Goal: Information Seeking & Learning: Learn about a topic

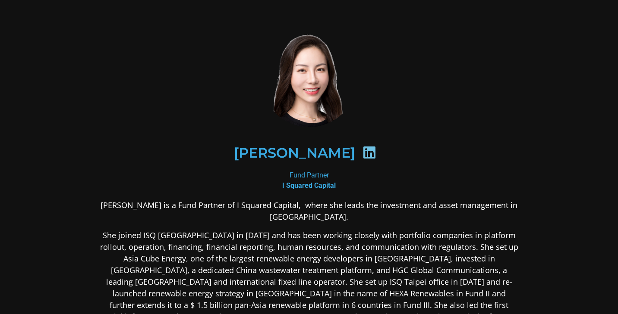
click at [88, 65] on div "[PERSON_NAME] Fund Partner I Squared Capital [PERSON_NAME] is a Fund Partner of…" at bounding box center [309, 317] width 466 height 616
click at [164, 170] on div "Chenhua Shen" at bounding box center [308, 153] width 377 height 44
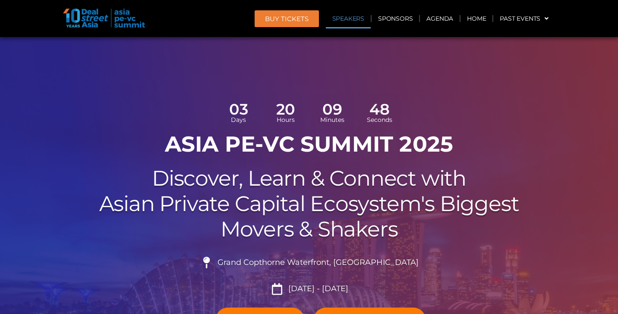
click at [353, 17] on link "Speakers" at bounding box center [348, 19] width 45 height 20
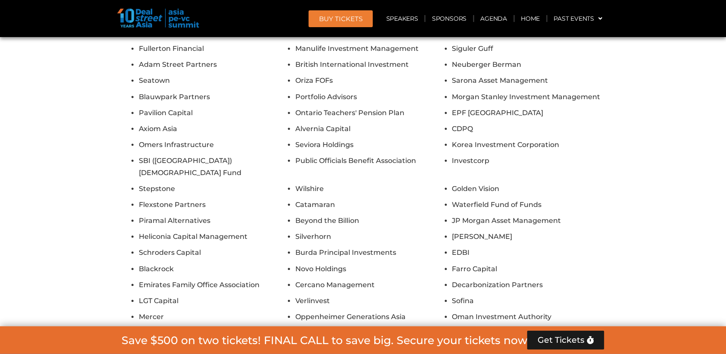
scroll to position [6031, 0]
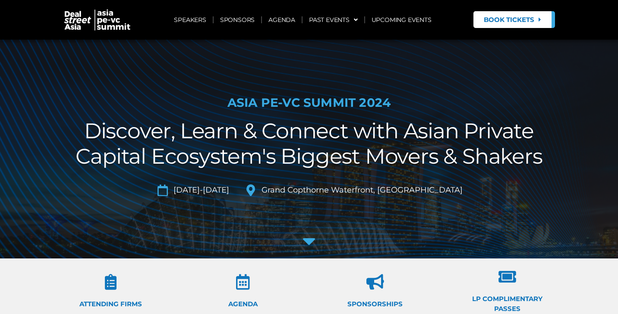
click at [462, 75] on div at bounding box center [309, 149] width 618 height 219
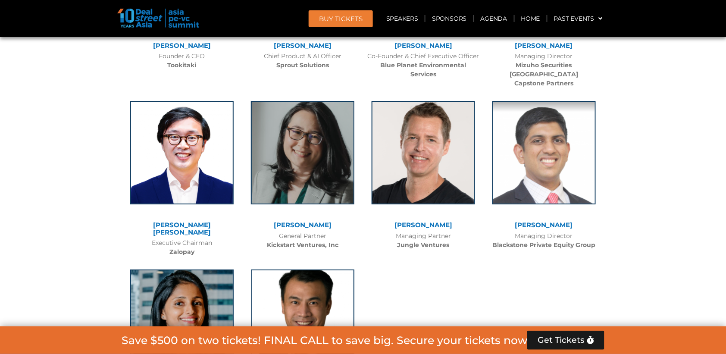
scroll to position [5763, 0]
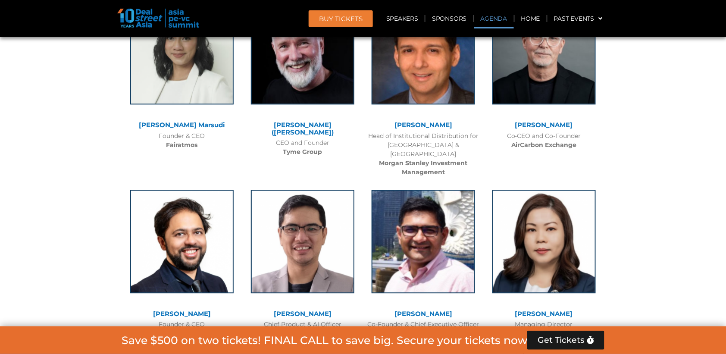
click at [493, 16] on link "Agenda" at bounding box center [494, 19] width 40 height 20
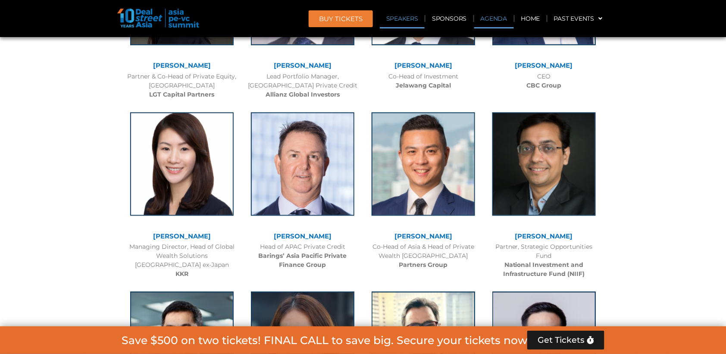
scroll to position [493, 0]
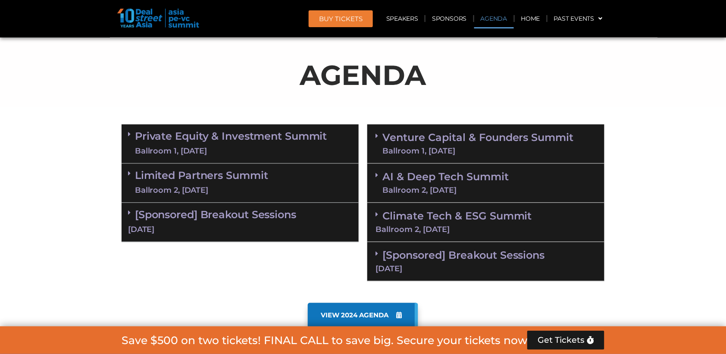
click at [235, 131] on link "Private Equity & Investment Summit Ballroom 1, 10 Sept" at bounding box center [231, 144] width 192 height 26
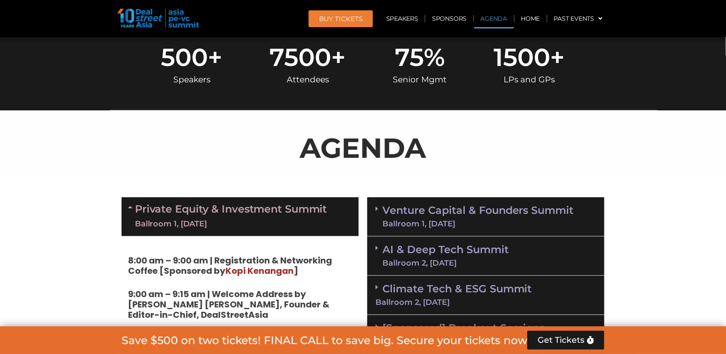
scroll to position [343, 0]
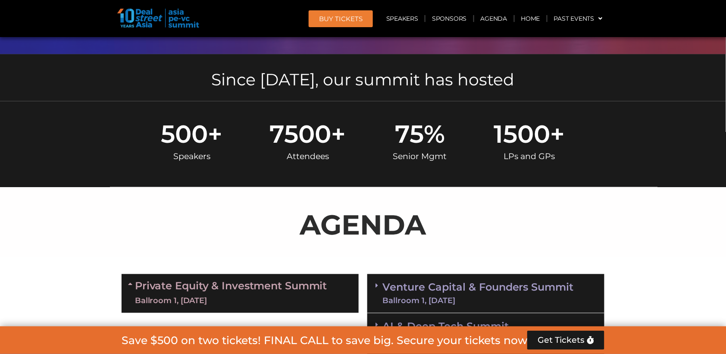
click at [480, 286] on link "Venture Capital & Founders​ Summit Ballroom 1, 11 Sept" at bounding box center [479, 294] width 192 height 22
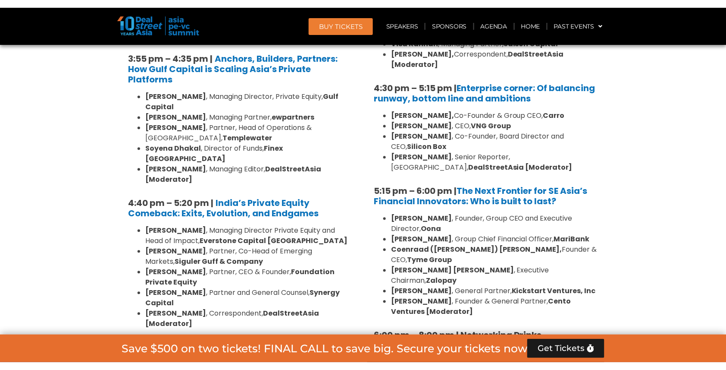
scroll to position [1615, 0]
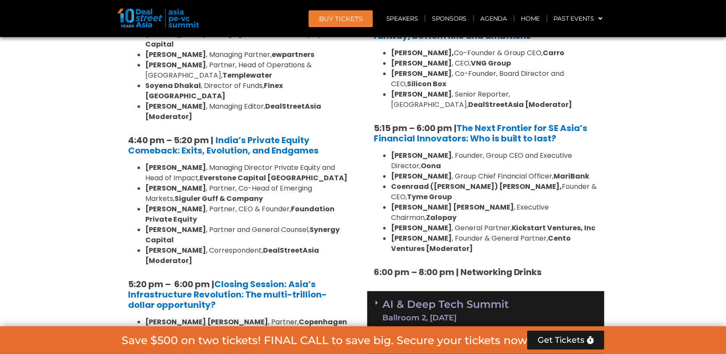
click at [223, 278] on strong "Asia’s Infrastructure Revolution: The multi-trillion-dollar opportunity?" at bounding box center [227, 294] width 199 height 33
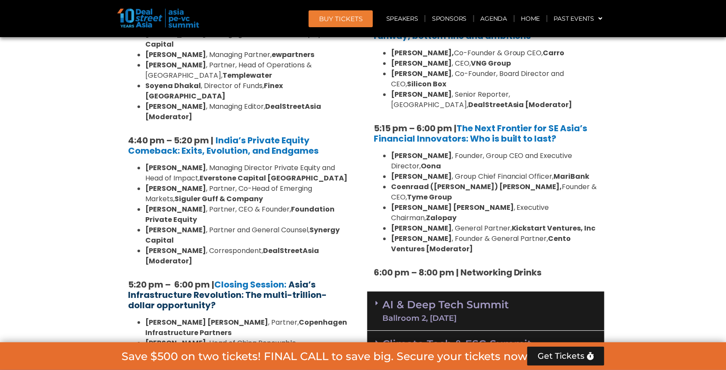
click at [240, 278] on strong "Asia’s Infrastructure Revolution: The multi-trillion-dollar opportunity?" at bounding box center [227, 294] width 199 height 33
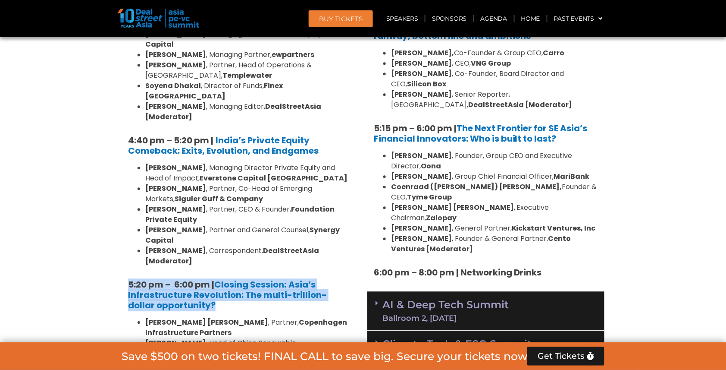
drag, startPoint x: 122, startPoint y: 125, endPoint x: 203, endPoint y: 154, distance: 85.6
copy h5 "5:20 pm – 6:00 pm | Closing Session: Asia’s Infrastructure Revolution: The mult…"
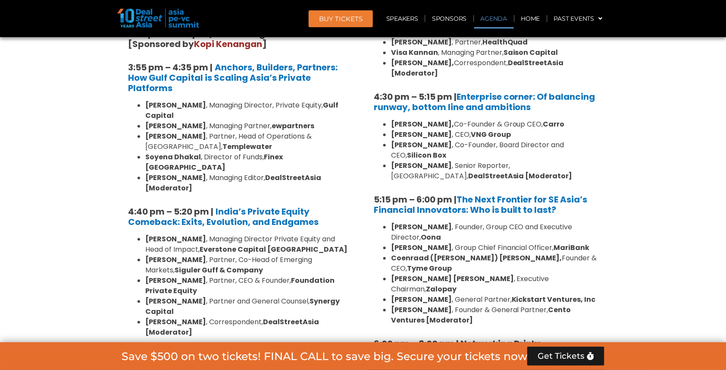
click at [499, 18] on link "Agenda" at bounding box center [494, 19] width 40 height 20
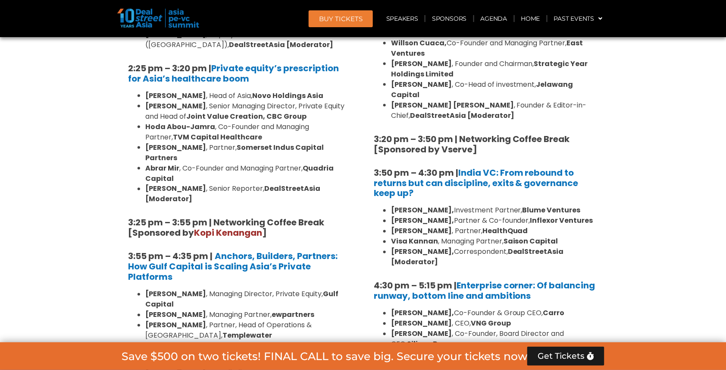
scroll to position [1356, 0]
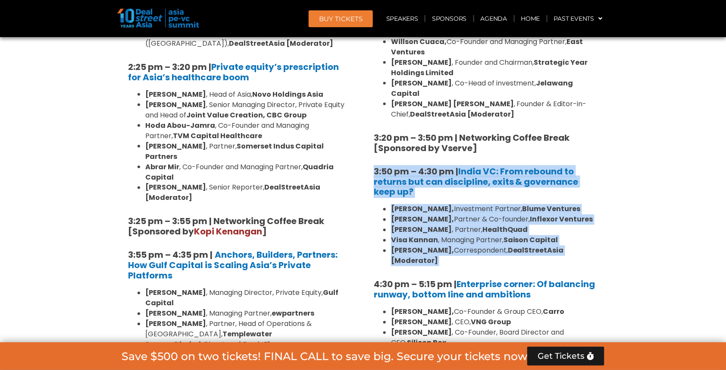
drag, startPoint x: 371, startPoint y: 120, endPoint x: 493, endPoint y: 225, distance: 160.2
copy div "3:50 pm – 4:30 pm | India VC: From rebound to returns but can discipline, exits…"
click at [511, 166] on h5 "3:50 pm – 4:30 pm | India VC: From rebound to returns but can discipline, exits…" at bounding box center [486, 181] width 224 height 31
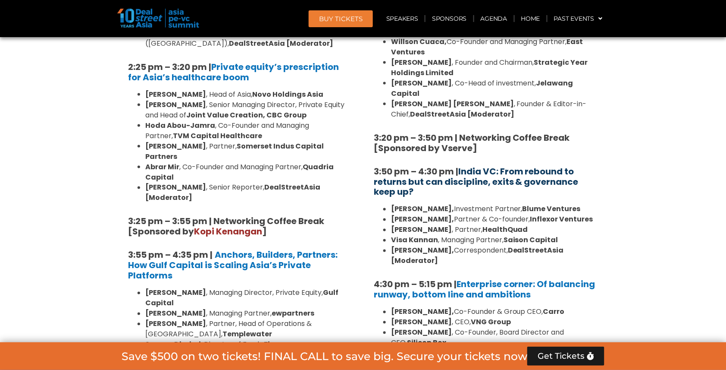
click at [510, 165] on link "India VC: From rebound to returns but can discipline, exits & governance keep u…" at bounding box center [476, 181] width 205 height 33
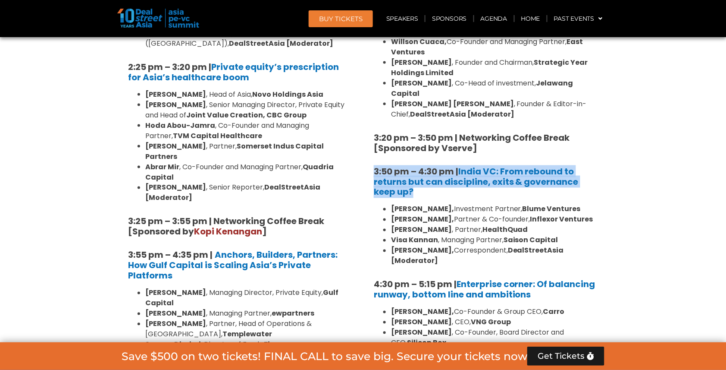
drag, startPoint x: 370, startPoint y: 122, endPoint x: 417, endPoint y: 147, distance: 53.3
copy strong "3:50 pm – 4:30 pm | India VC: From rebound to returns but can discipline, exits…"
click at [400, 18] on link "Speakers" at bounding box center [402, 19] width 45 height 20
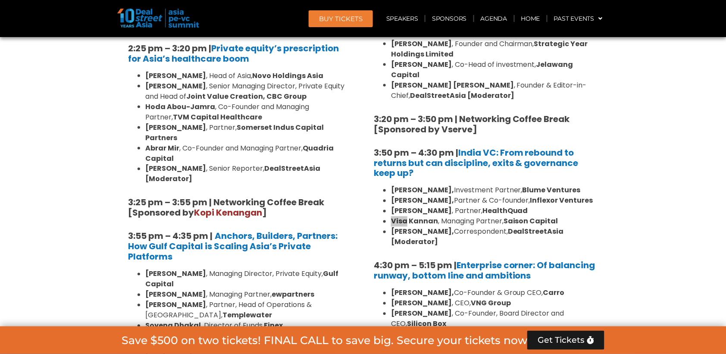
scroll to position [7300, 0]
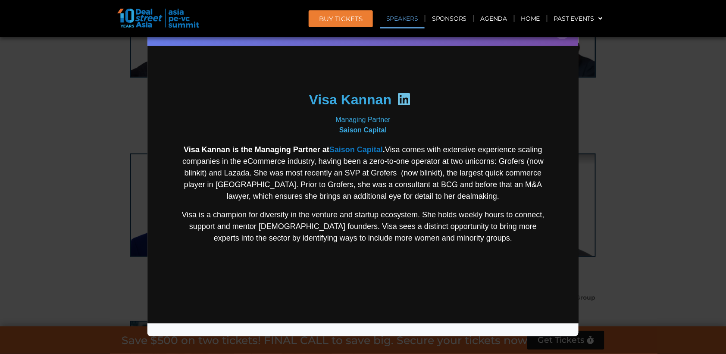
scroll to position [87, 0]
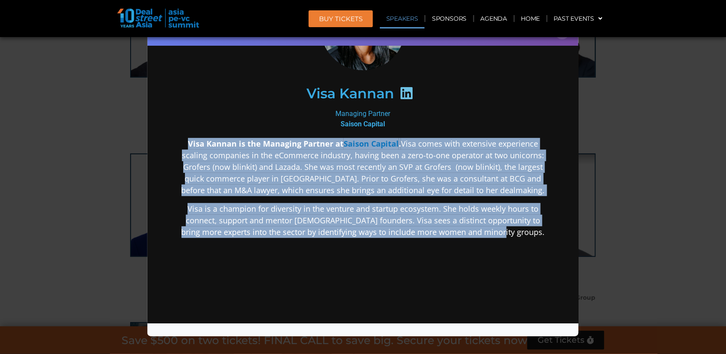
drag, startPoint x: 188, startPoint y: 141, endPoint x: 530, endPoint y: 235, distance: 354.2
click at [530, 235] on div "Visa Kannan is the Managing Partner at Saison Capital . Visa comes with extensi…" at bounding box center [362, 256] width 373 height 236
copy div "Visa Kannan is the Managing Partner at Saison Capital . Visa comes with extensi…"
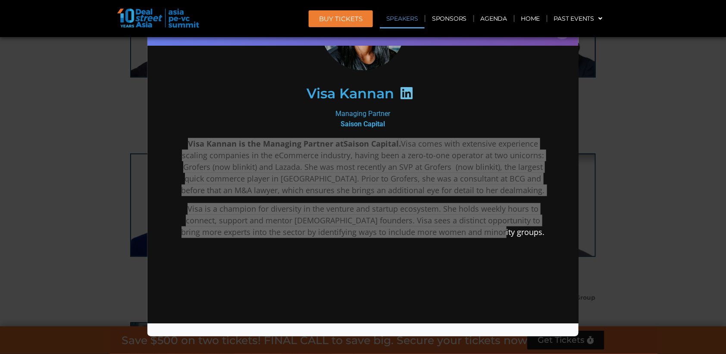
click at [648, 124] on div "Speaker Profile ×" at bounding box center [363, 177] width 726 height 354
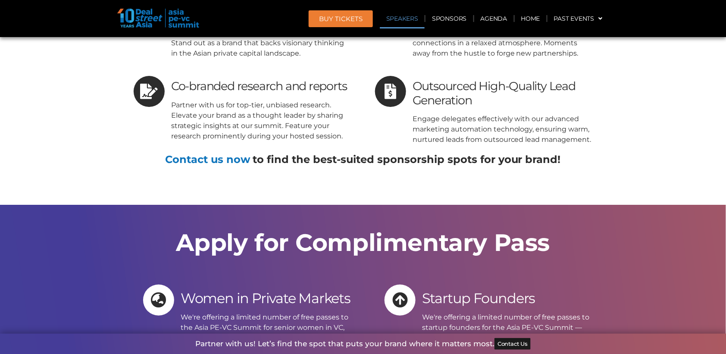
scroll to position [10239, 0]
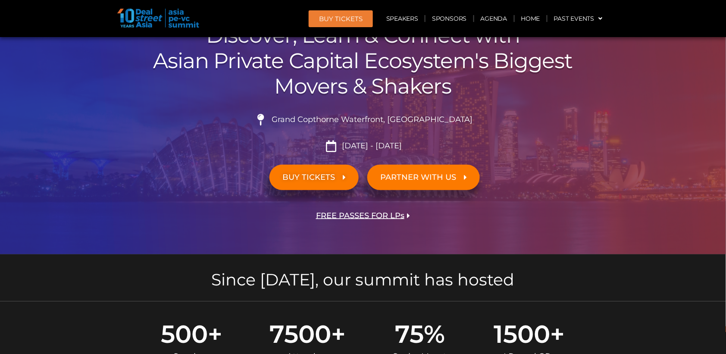
scroll to position [171, 0]
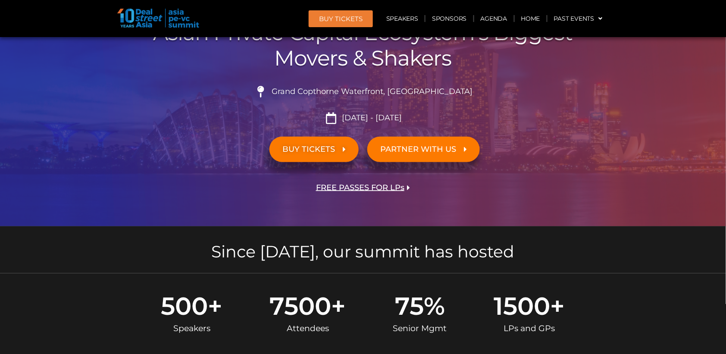
click at [361, 184] on span "FREE PASSES FOR LPs" at bounding box center [360, 188] width 88 height 8
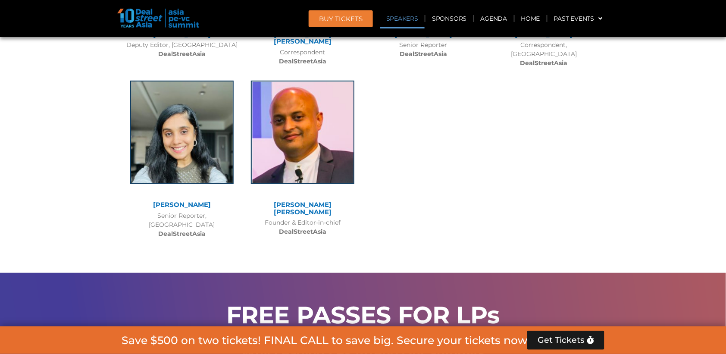
scroll to position [8326, 0]
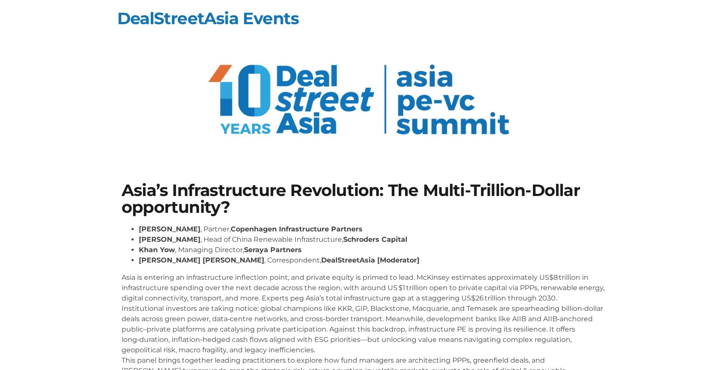
scroll to position [105, 0]
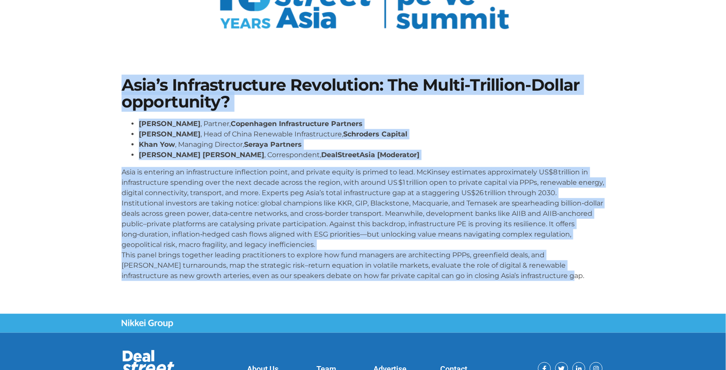
drag, startPoint x: 118, startPoint y: 64, endPoint x: 571, endPoint y: 272, distance: 497.8
click at [571, 272] on section "Asia’s Infrastructure Revolution: The Multi-Trillion-Dollar opportunity? Niels …" at bounding box center [363, 182] width 726 height 263
copy div "Asia’s Infrastructure Revolution: The Multi-Trillion-Dollar opportunity? Niels …"
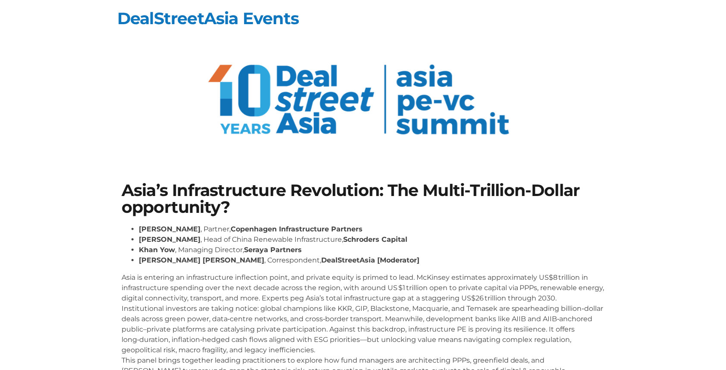
scroll to position [4, 0]
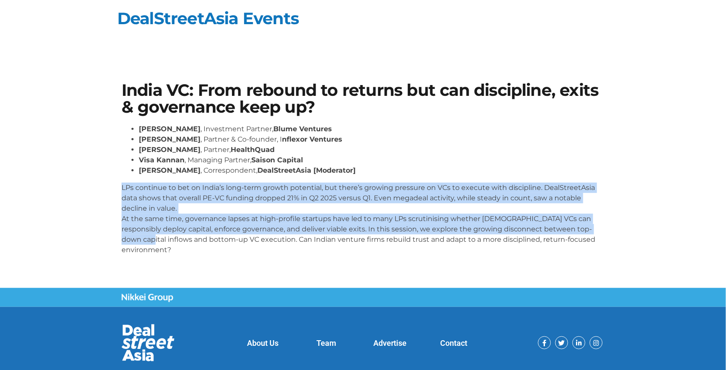
drag, startPoint x: 122, startPoint y: 184, endPoint x: 631, endPoint y: 229, distance: 511.0
click at [631, 229] on section "India VC: From rebound to returns but can discipline, exits & governance keep u…" at bounding box center [363, 172] width 726 height 232
click at [630, 229] on section "India VC: From rebound to returns but can discipline, exits & governance keep u…" at bounding box center [363, 172] width 726 height 232
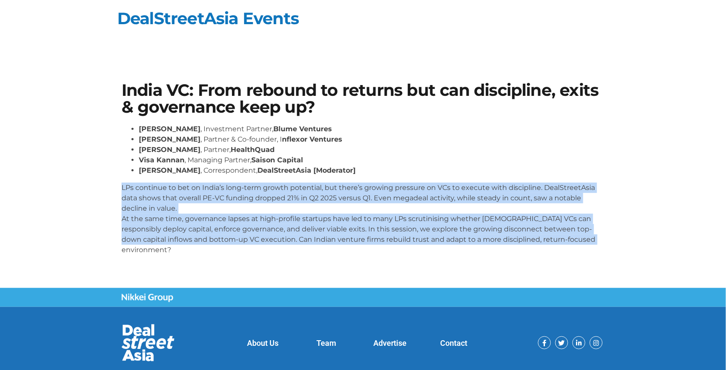
drag, startPoint x: 122, startPoint y: 187, endPoint x: 670, endPoint y: 238, distance: 550.6
click at [670, 238] on section "India VC: From rebound to returns but can discipline, exits & governance keep u…" at bounding box center [363, 172] width 726 height 232
copy p "LPs continue to bet on India’s long-term growth potential, but there’s growing …"
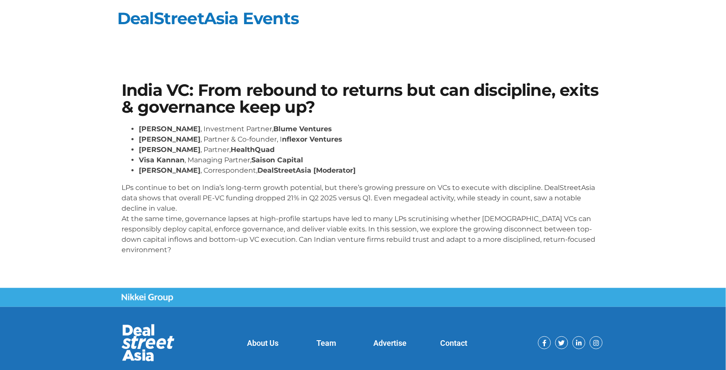
click at [416, 124] on li "[PERSON_NAME] , Investment Partner, [PERSON_NAME] Ventures" at bounding box center [372, 129] width 466 height 10
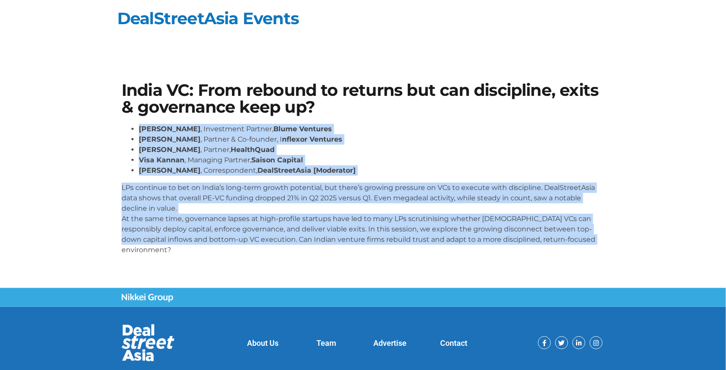
drag, startPoint x: 116, startPoint y: 125, endPoint x: 581, endPoint y: 242, distance: 479.5
click at [581, 242] on section "India VC: From rebound to returns but can discipline, exits & governance keep u…" at bounding box center [363, 172] width 726 height 232
copy div "[PERSON_NAME] , Investment Partner, [PERSON_NAME] Ventures [PERSON_NAME] , Part…"
